Goal: Task Accomplishment & Management: Manage account settings

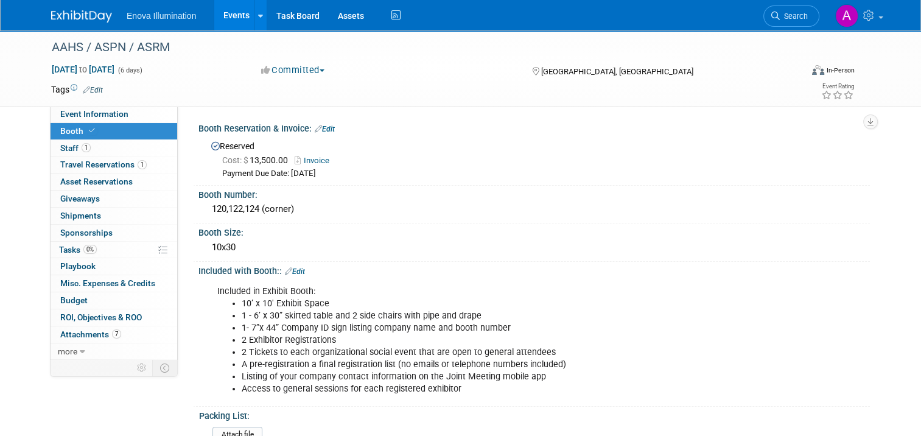
click at [71, 15] on img at bounding box center [81, 16] width 61 height 12
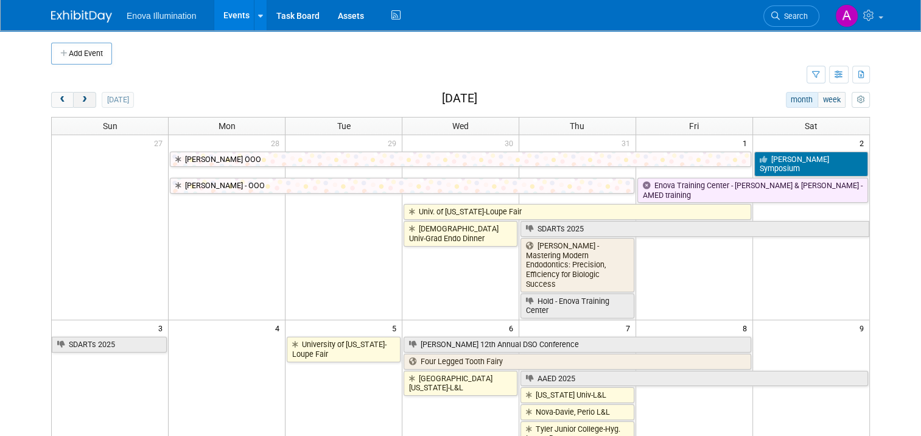
click at [80, 100] on span "next" at bounding box center [84, 100] width 9 height 8
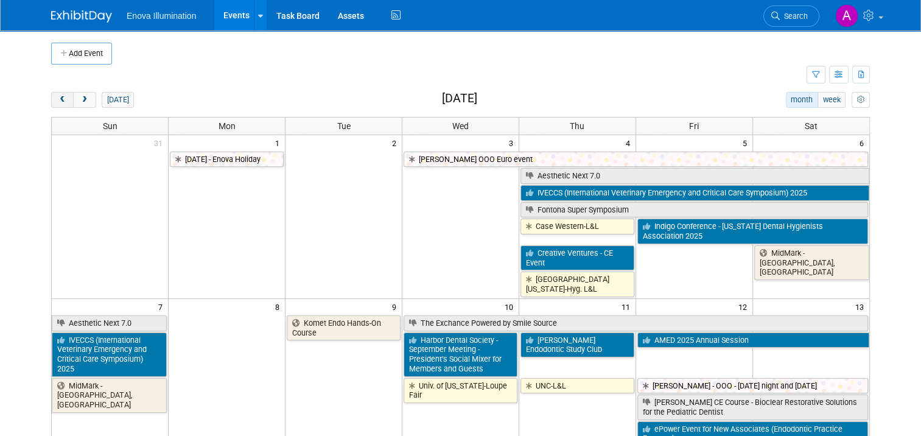
click at [58, 99] on span "prev" at bounding box center [62, 100] width 9 height 8
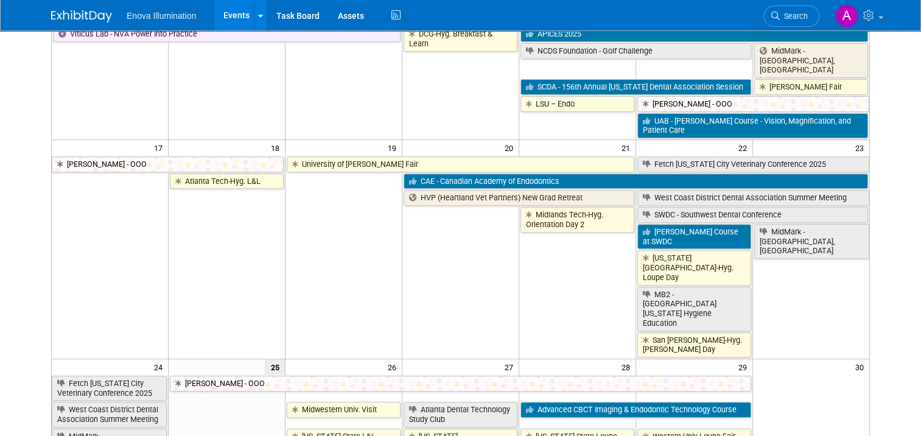
scroll to position [609, 0]
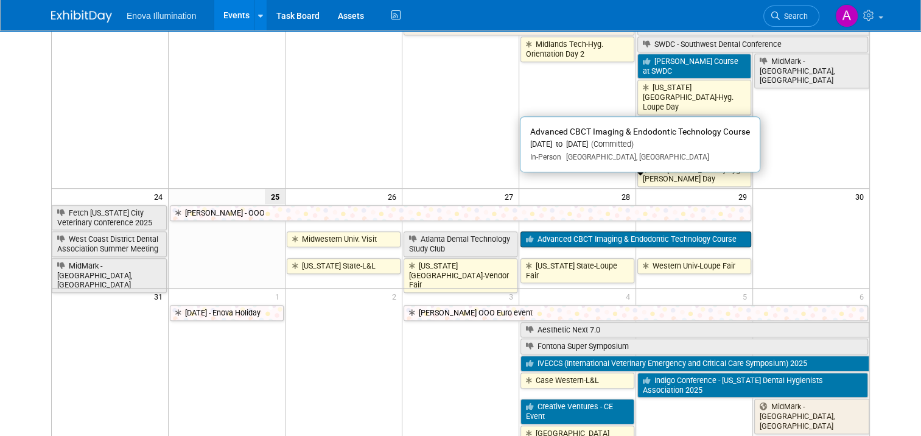
click at [597, 231] on link "Advanced CBCT Imaging & Endodontic Technology Course" at bounding box center [636, 239] width 231 height 16
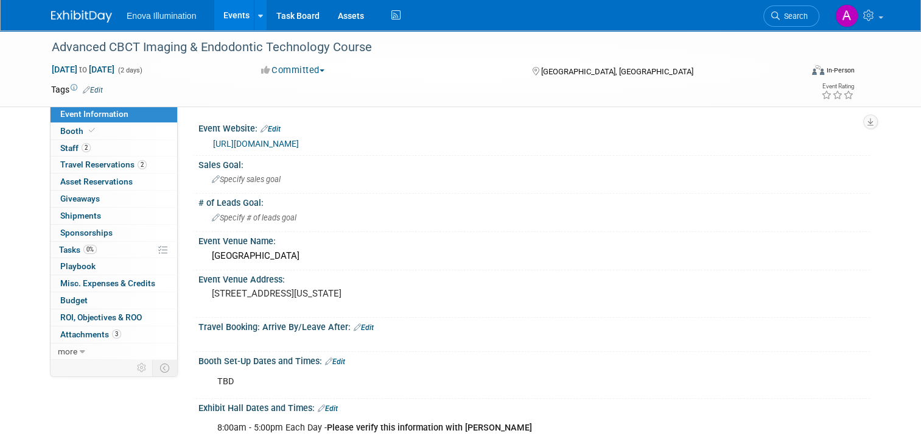
click at [89, 151] on link "2 Staff 2" at bounding box center [114, 148] width 127 height 16
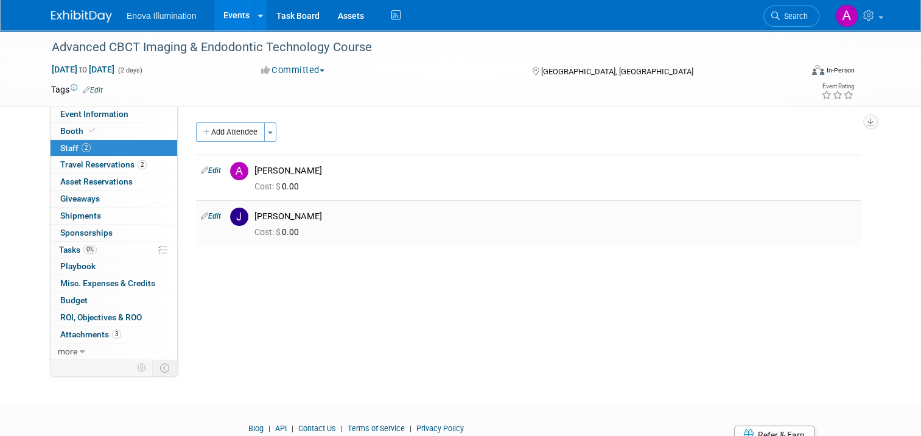
click at [203, 216] on link "Edit" at bounding box center [211, 216] width 20 height 9
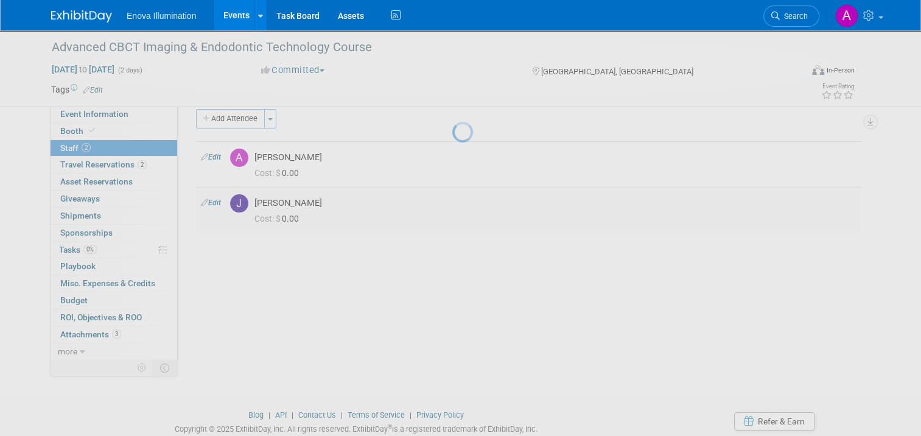
select select "52ef377c-3cf2-4be9-97bb-3f9cea8cc2e8"
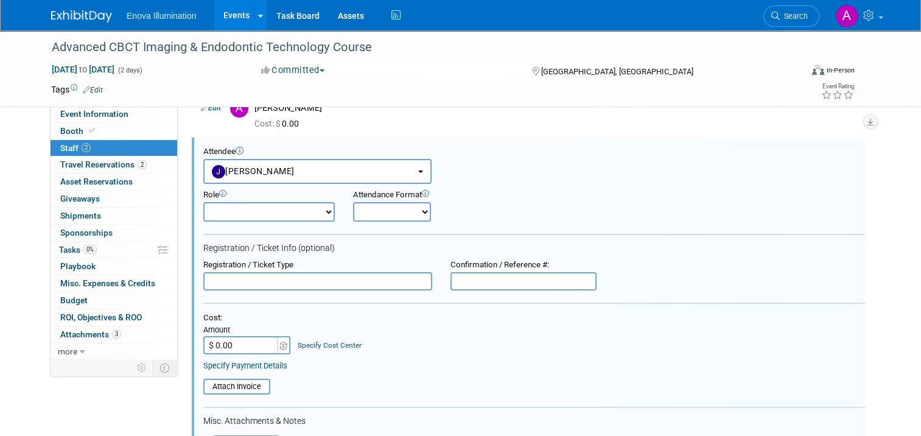
scroll to position [367, 0]
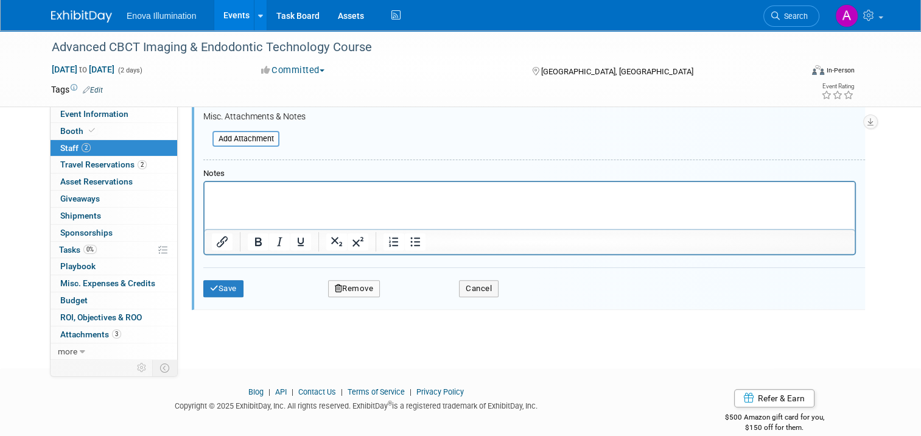
click at [351, 289] on button "Remove" at bounding box center [354, 288] width 52 height 17
click at [409, 295] on link "Yes" at bounding box center [420, 294] width 35 height 19
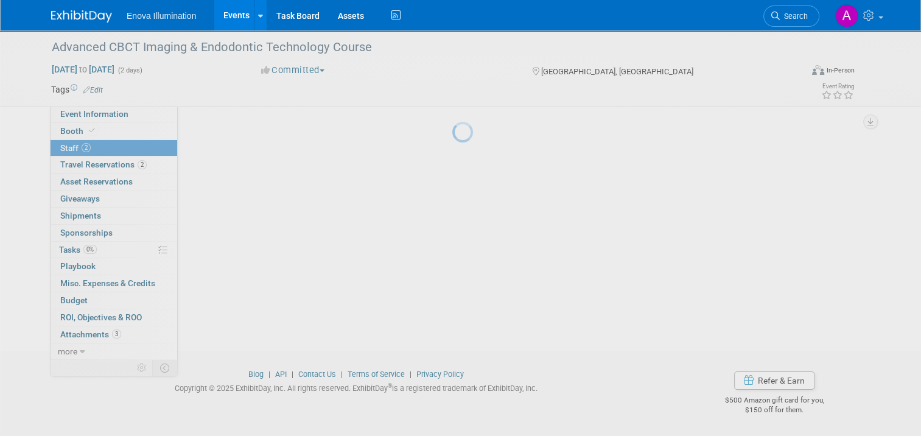
scroll to position [54, 0]
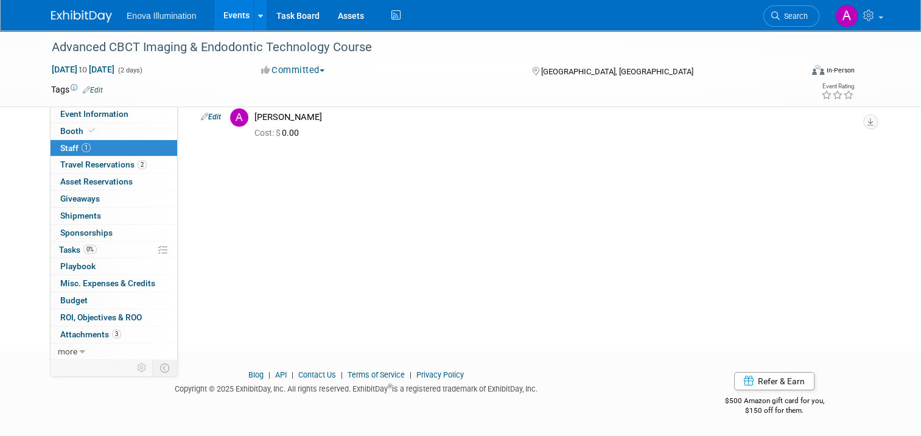
click at [78, 16] on img at bounding box center [81, 16] width 61 height 12
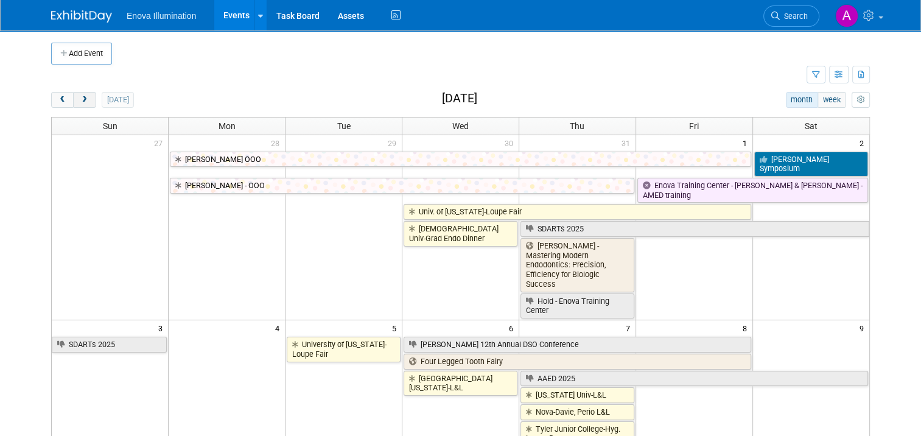
click at [73, 97] on button "next" at bounding box center [84, 100] width 23 height 16
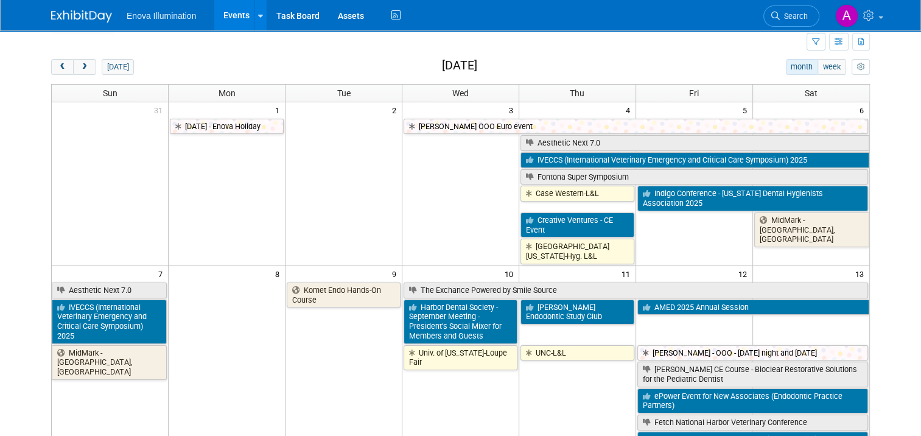
scroll to position [61, 0]
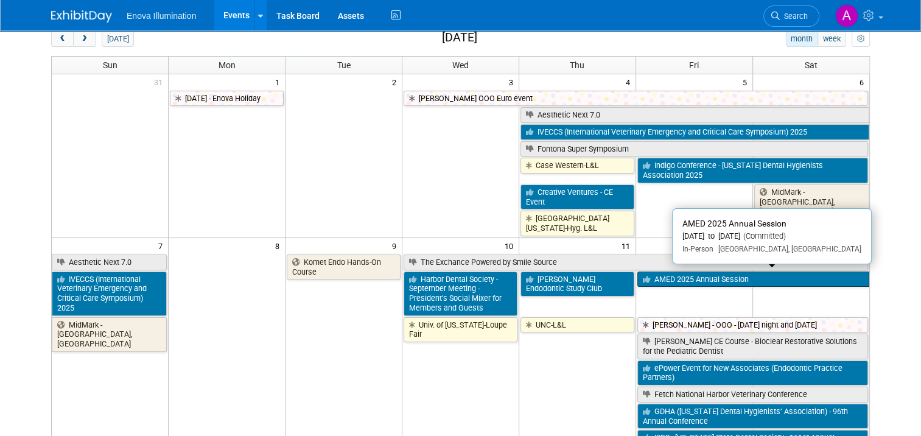
click at [702, 278] on link "AMED 2025 Annual Session" at bounding box center [754, 280] width 232 height 16
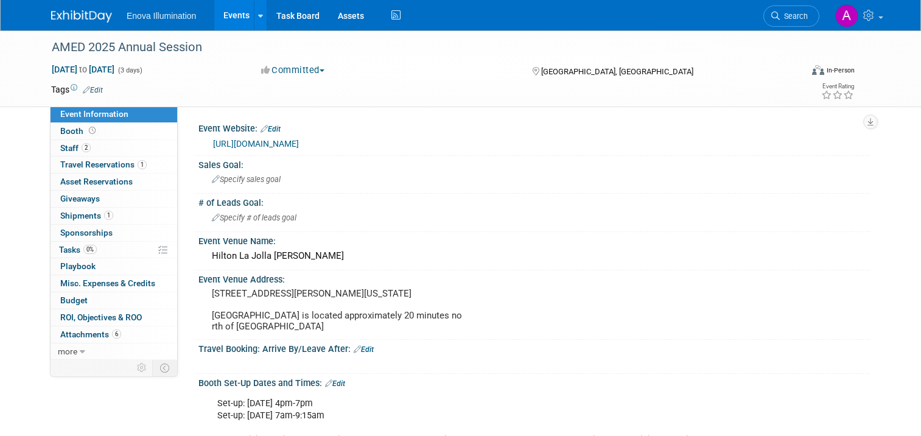
click at [299, 146] on link "[URL][DOMAIN_NAME]" at bounding box center [256, 144] width 86 height 10
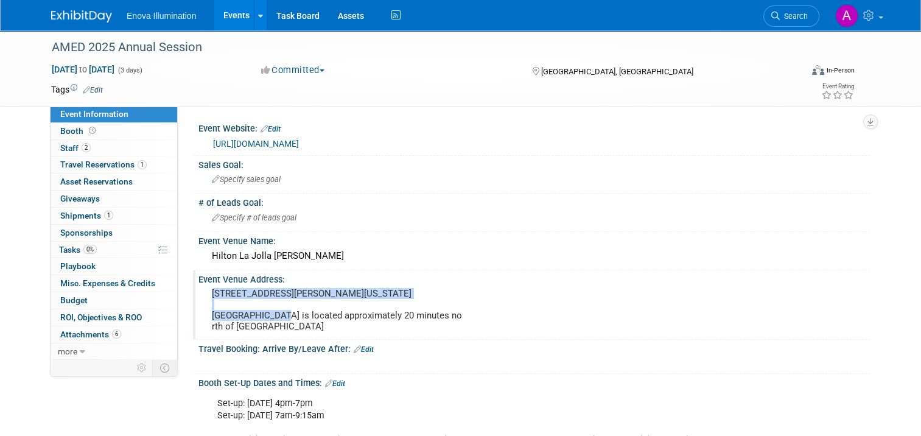
drag, startPoint x: 314, startPoint y: 301, endPoint x: 205, endPoint y: 290, distance: 110.2
click at [212, 290] on pre "[STREET_ADDRESS][PERSON_NAME][US_STATE] [GEOGRAPHIC_DATA] is located approximat…" at bounding box center [338, 310] width 253 height 44
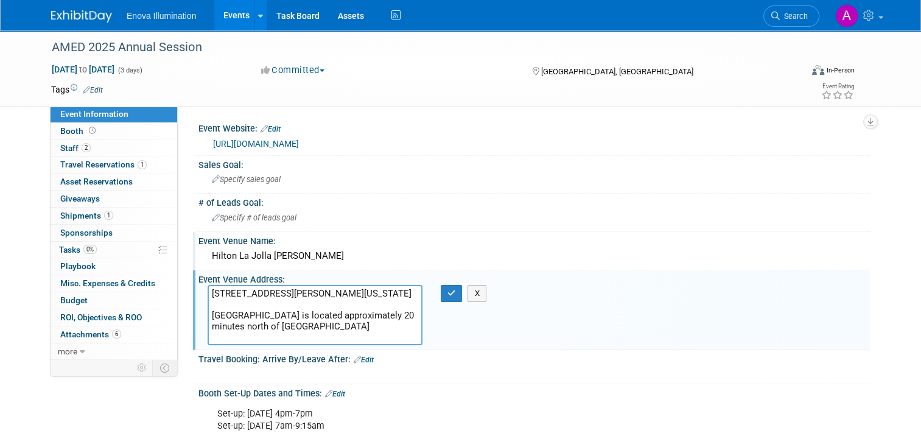
click at [211, 253] on div "Hilton La Jolla [PERSON_NAME]" at bounding box center [534, 256] width 653 height 19
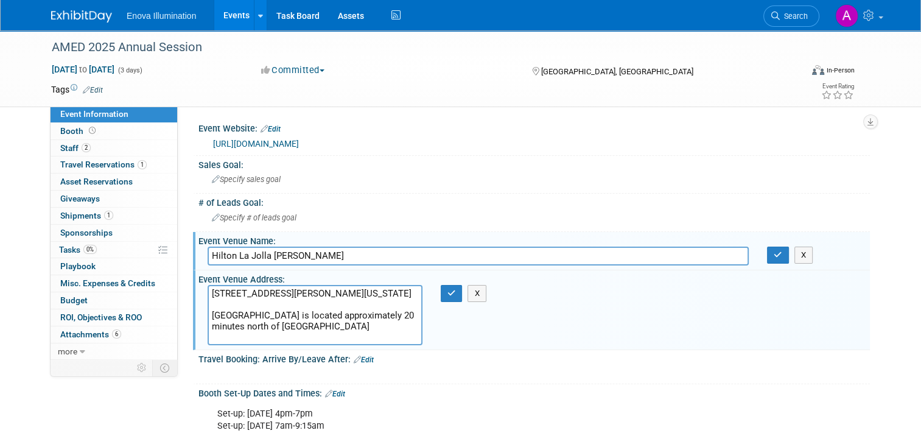
drag, startPoint x: 203, startPoint y: 253, endPoint x: 329, endPoint y: 253, distance: 125.5
click at [329, 253] on input "Hilton La Jolla [PERSON_NAME]" at bounding box center [478, 256] width 541 height 19
